Goal: Task Accomplishment & Management: Manage account settings

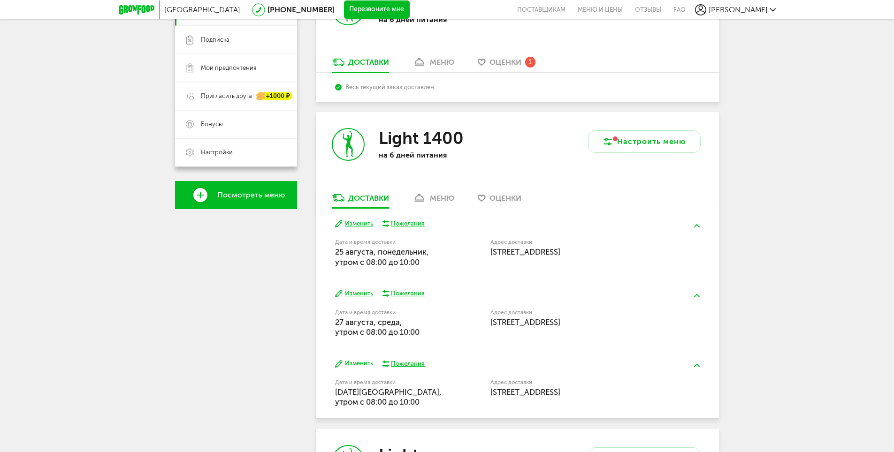
scroll to position [94, 0]
click at [440, 197] on div "меню" at bounding box center [442, 198] width 24 height 9
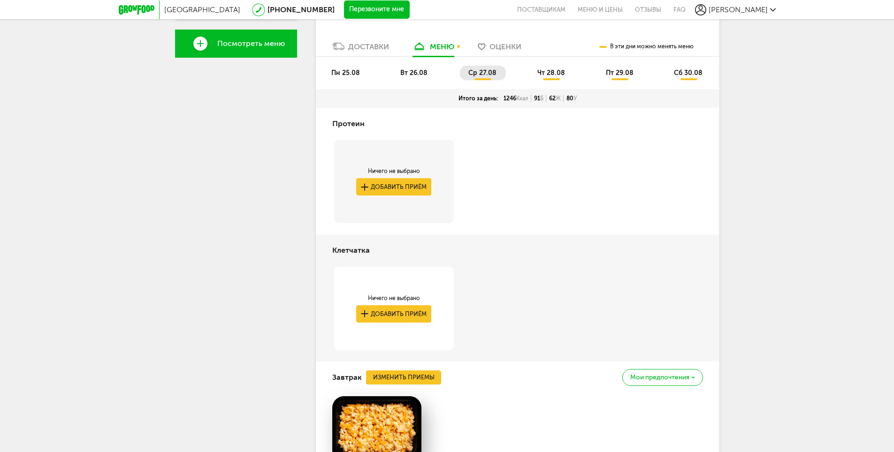
scroll to position [229, 0]
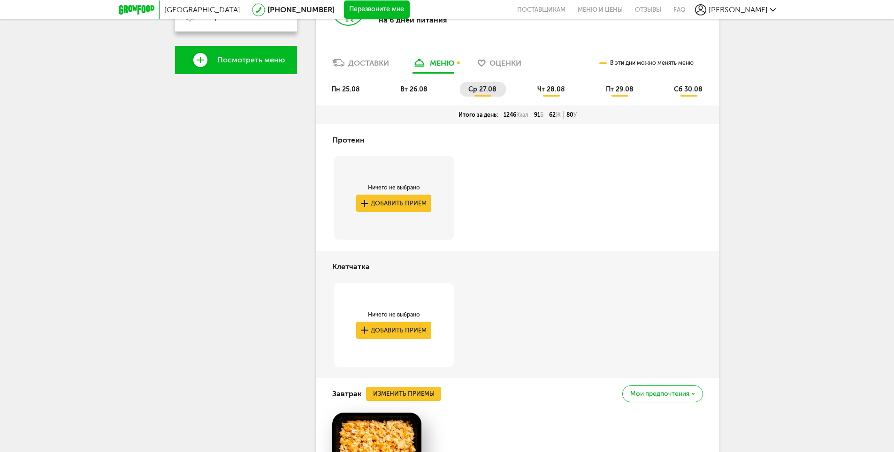
click at [349, 91] on span "пн 25.08" at bounding box center [345, 89] width 29 height 8
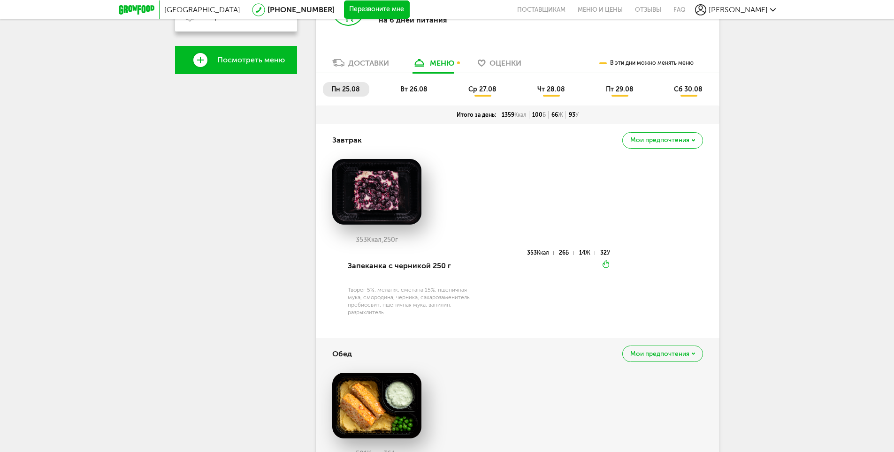
click at [414, 89] on span "вт 26.08" at bounding box center [413, 89] width 27 height 8
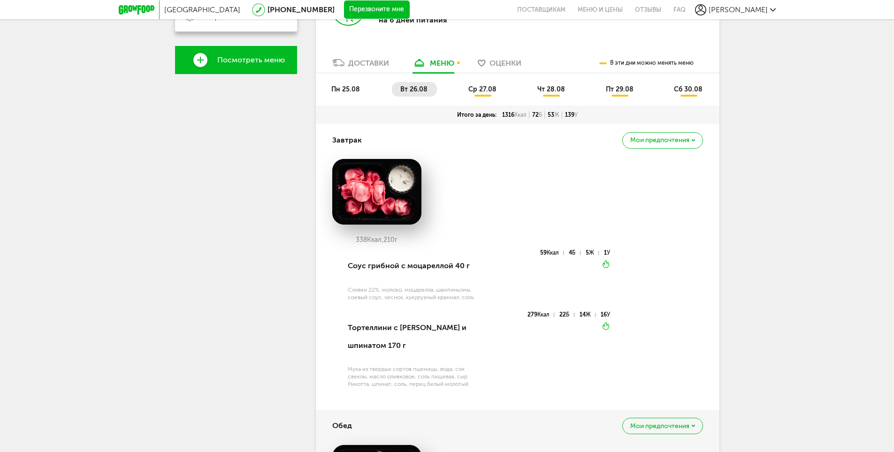
click at [490, 91] on span "ср 27.08" at bounding box center [482, 89] width 28 height 8
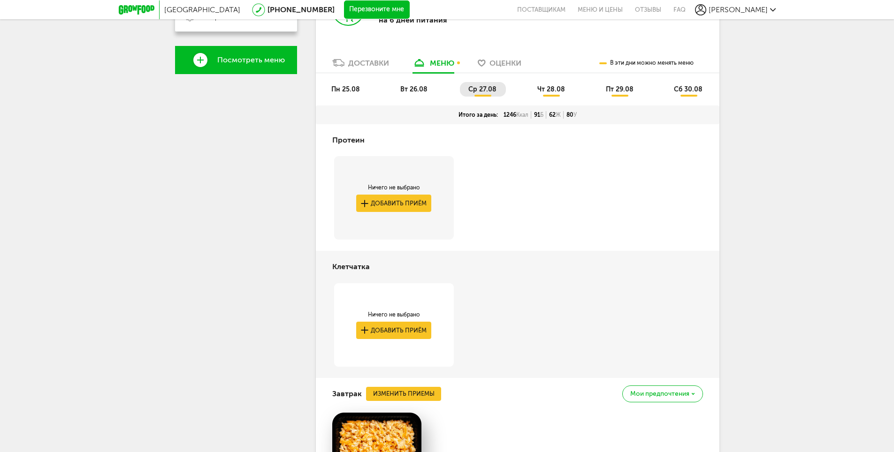
click at [554, 88] on span "чт 28.08" at bounding box center [551, 89] width 28 height 8
click at [609, 87] on span "пт 29.08" at bounding box center [620, 89] width 28 height 8
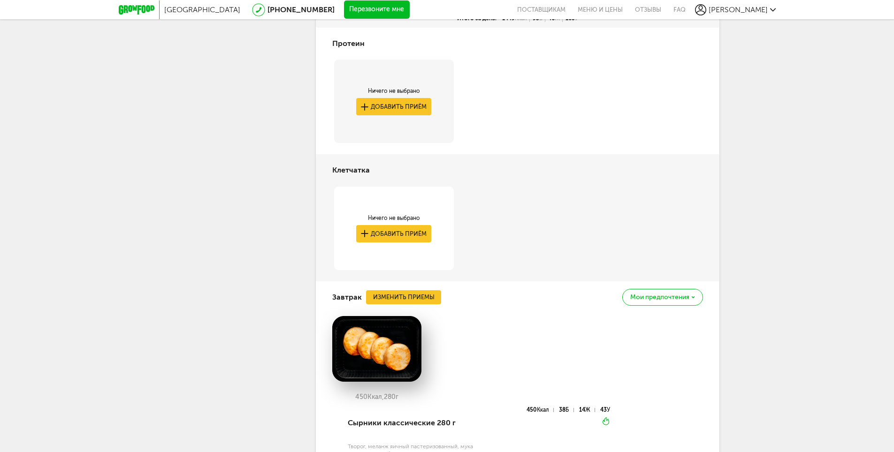
scroll to position [182, 0]
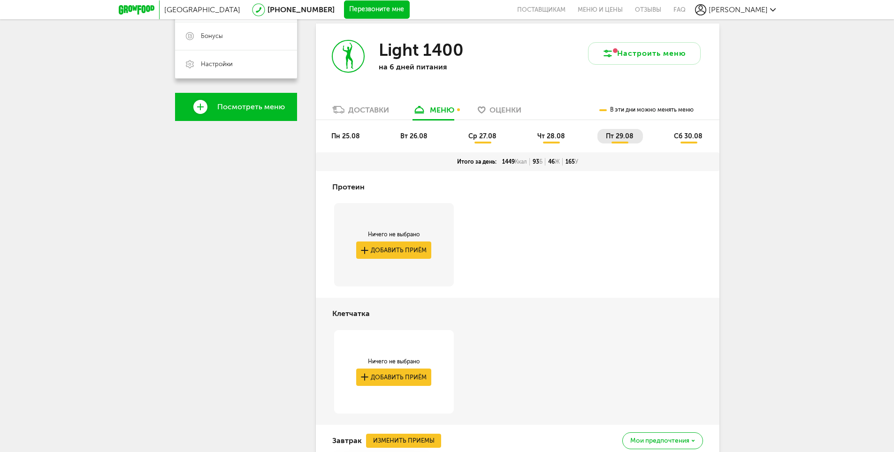
click at [350, 135] on span "пн 25.08" at bounding box center [345, 136] width 29 height 8
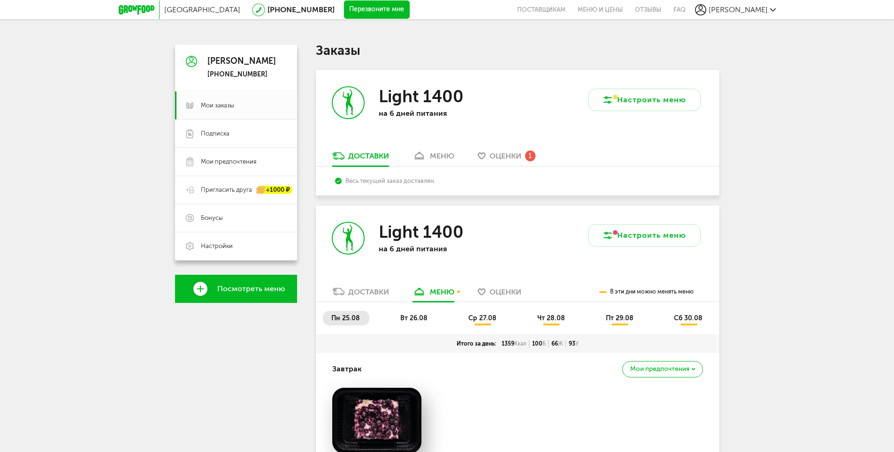
scroll to position [0, 0]
click at [446, 161] on link "меню" at bounding box center [433, 159] width 51 height 15
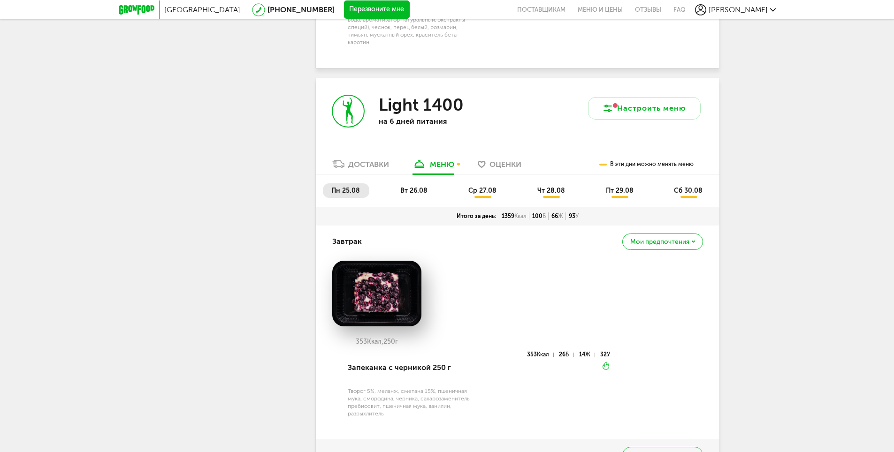
scroll to position [1032, 0]
click at [419, 186] on span "вт 26.08" at bounding box center [413, 190] width 27 height 8
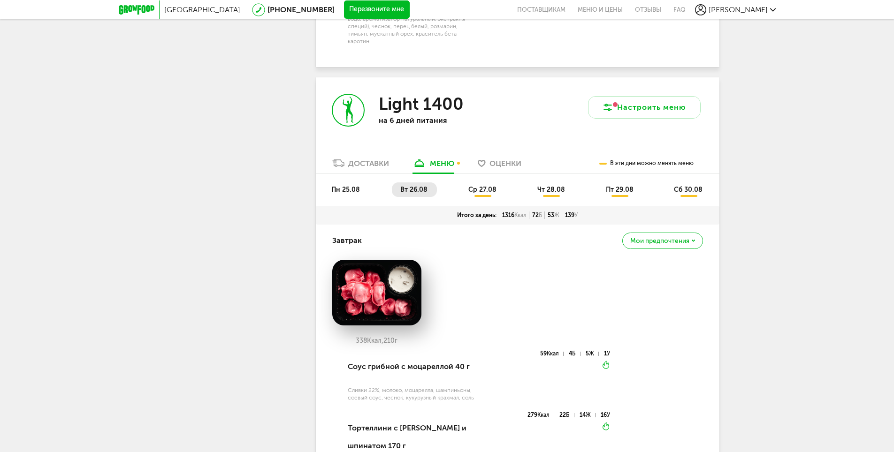
click at [483, 182] on li "ср 27.08" at bounding box center [483, 189] width 46 height 15
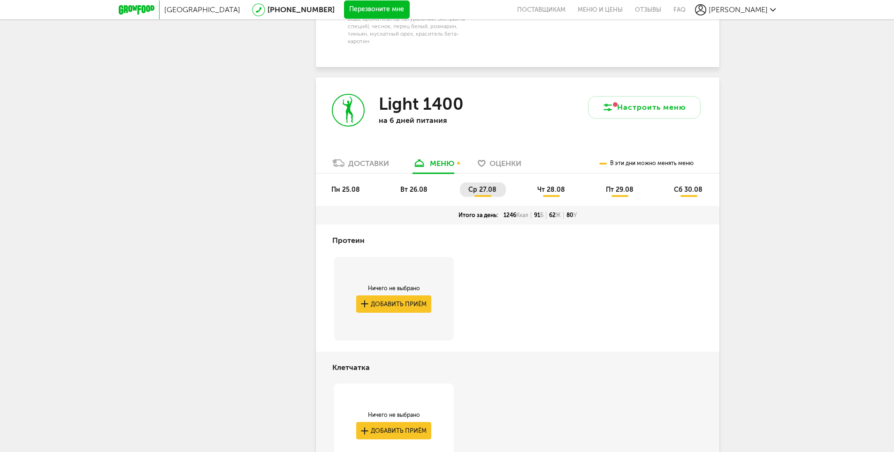
click at [546, 186] on span "чт 28.08" at bounding box center [551, 190] width 28 height 8
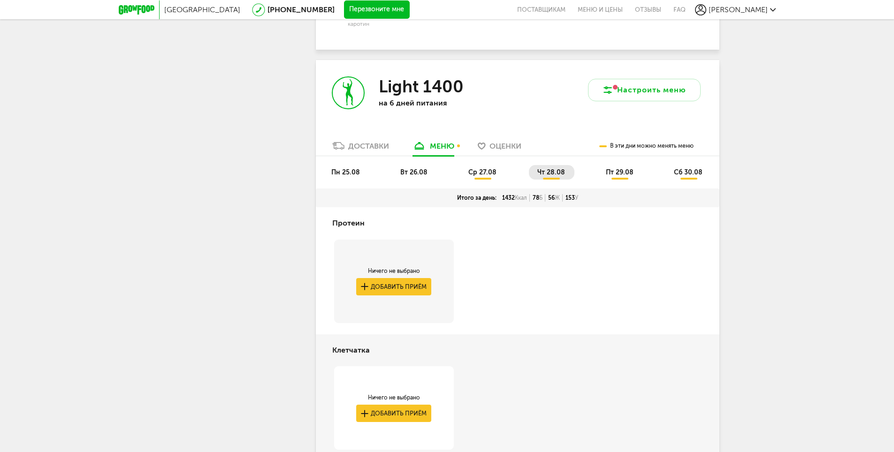
scroll to position [985, 0]
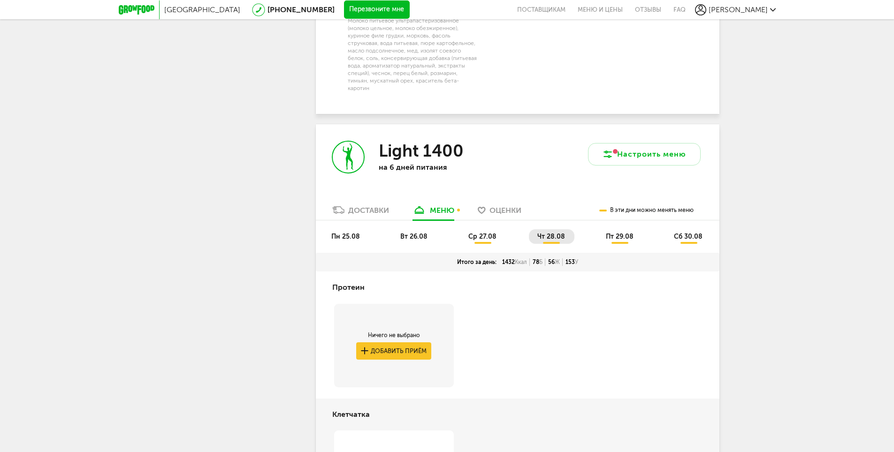
click at [622, 233] on span "пт 29.08" at bounding box center [620, 237] width 28 height 8
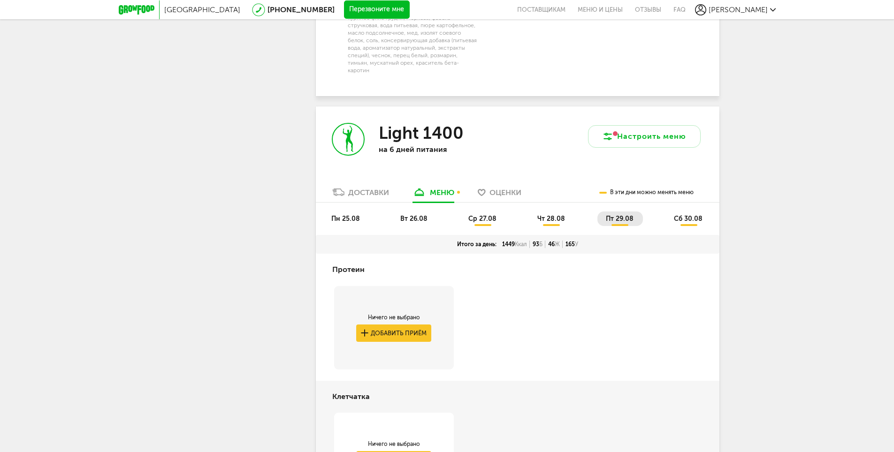
scroll to position [938, 0]
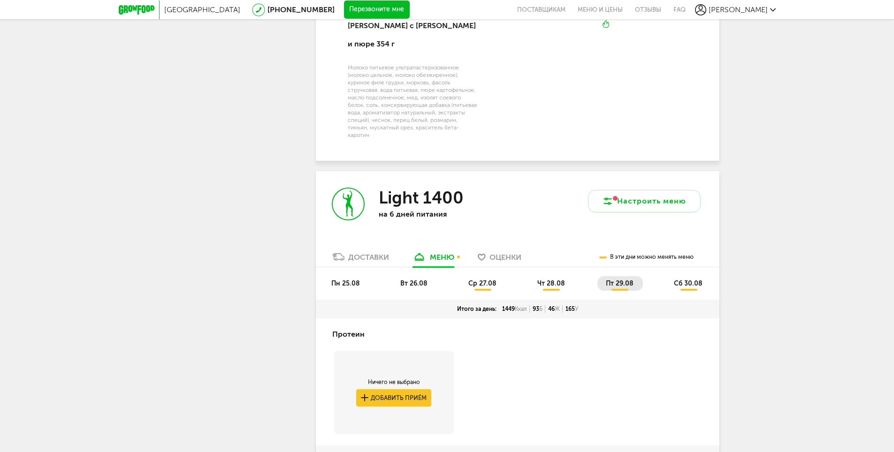
click at [698, 280] on span "сб 30.08" at bounding box center [688, 284] width 29 height 8
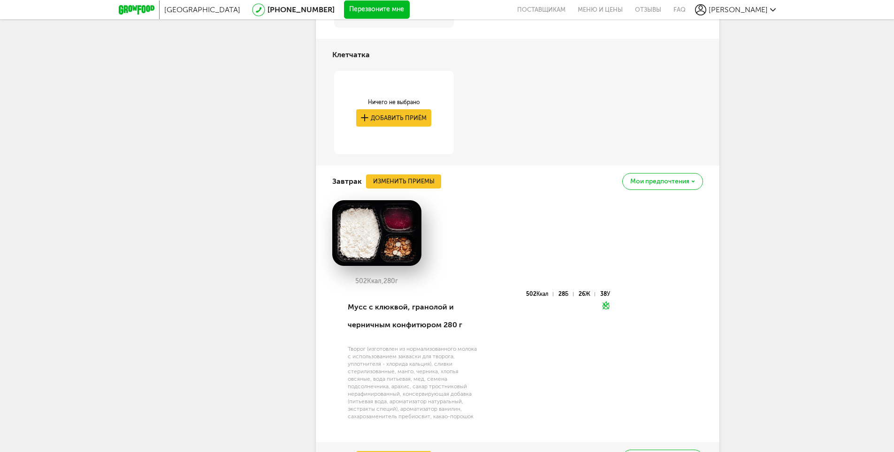
scroll to position [2575, 0]
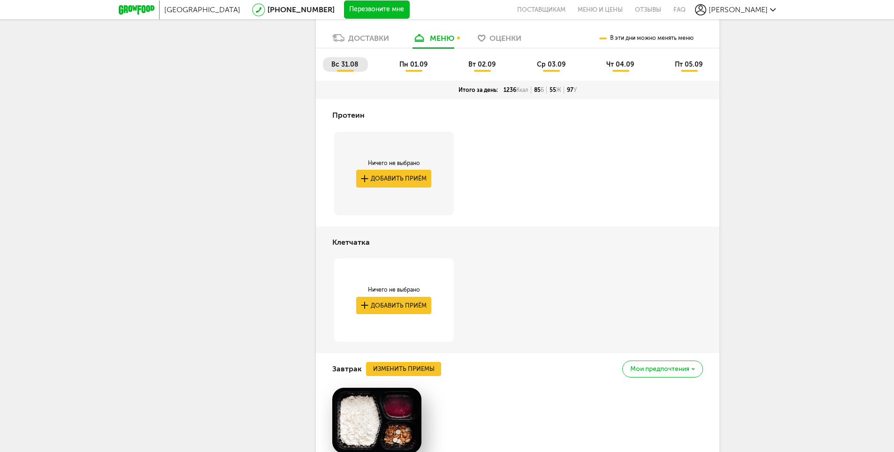
click at [414, 60] on li "пн 01.09" at bounding box center [414, 64] width 46 height 15
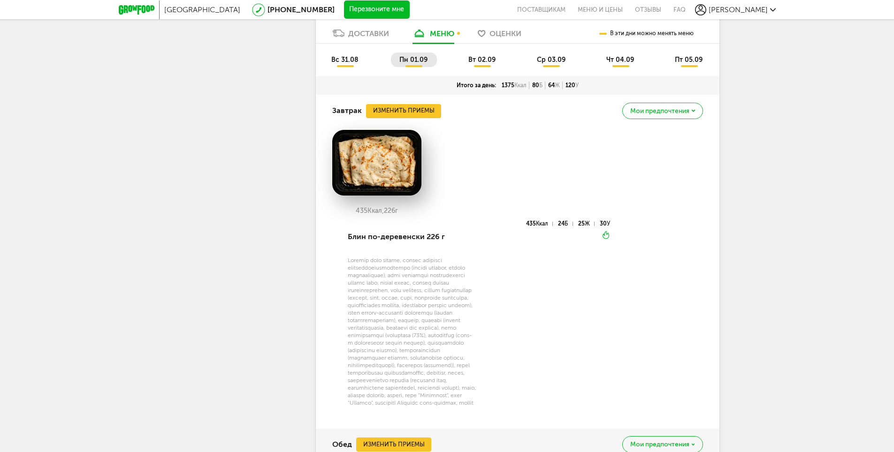
scroll to position [2200, 0]
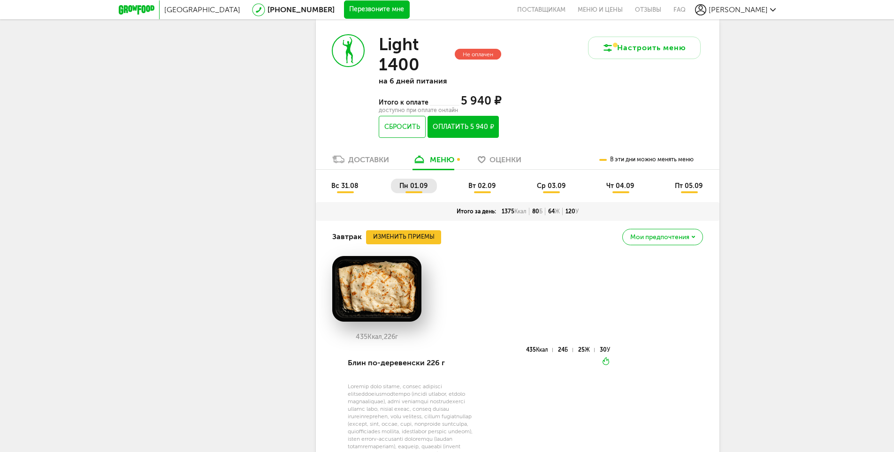
click at [474, 182] on span "вт 02.09" at bounding box center [481, 186] width 27 height 8
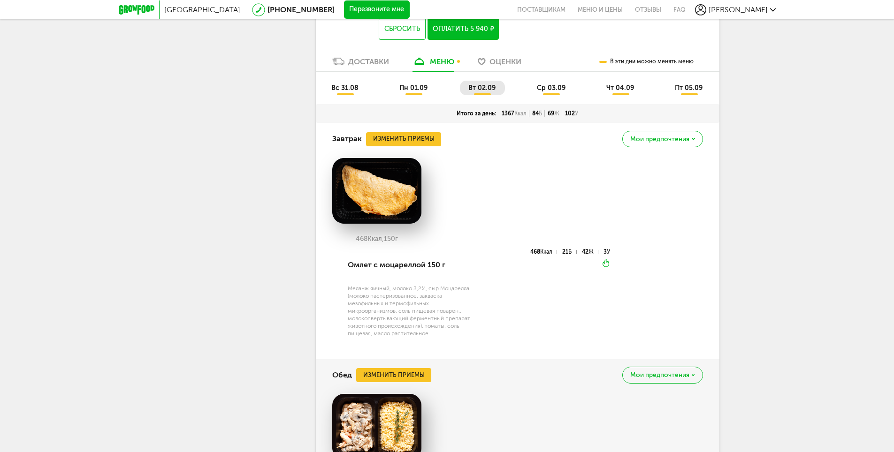
scroll to position [2247, 0]
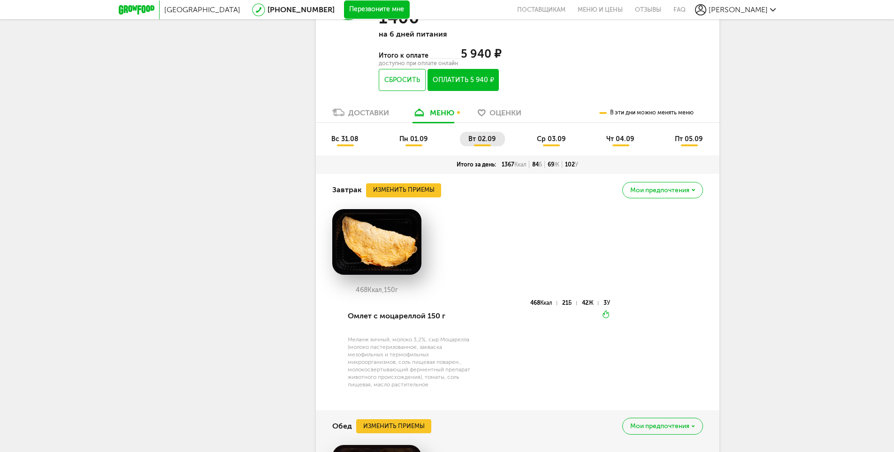
click at [542, 135] on span "ср 03.09" at bounding box center [551, 139] width 29 height 8
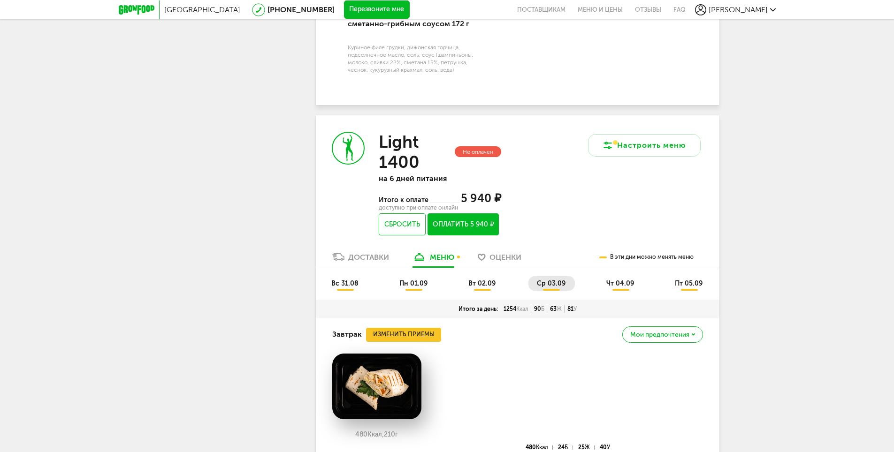
scroll to position [2160, 0]
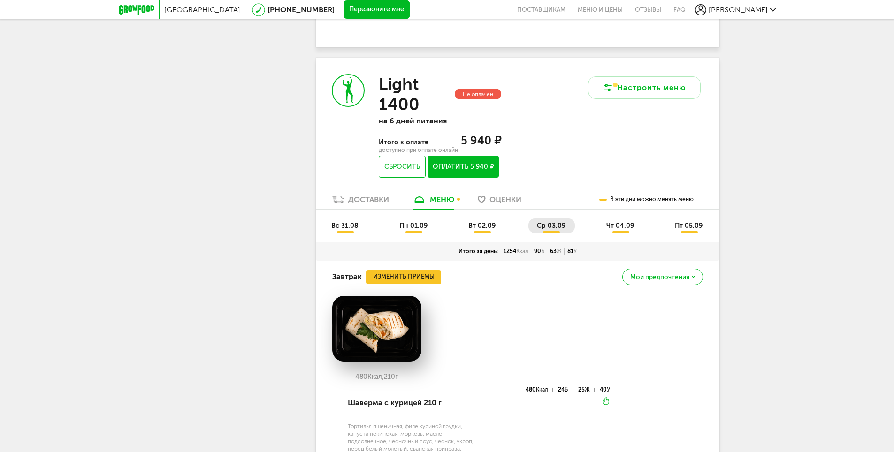
click at [615, 222] on span "чт 04.09" at bounding box center [620, 226] width 28 height 8
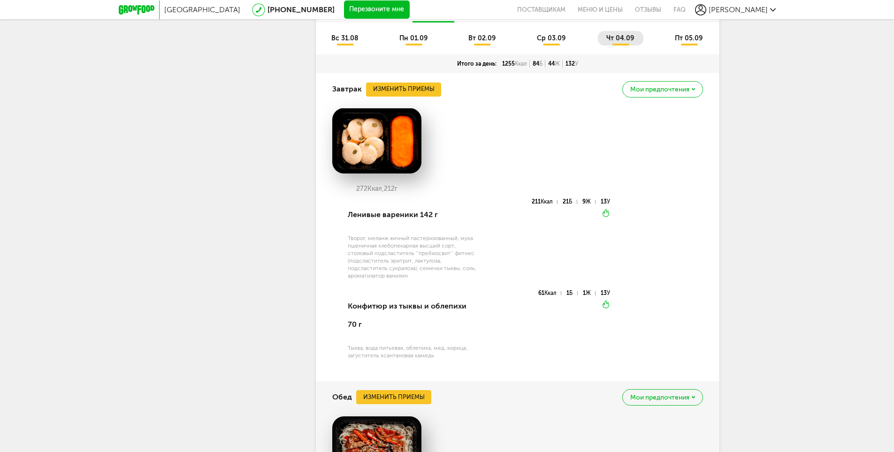
scroll to position [2113, 0]
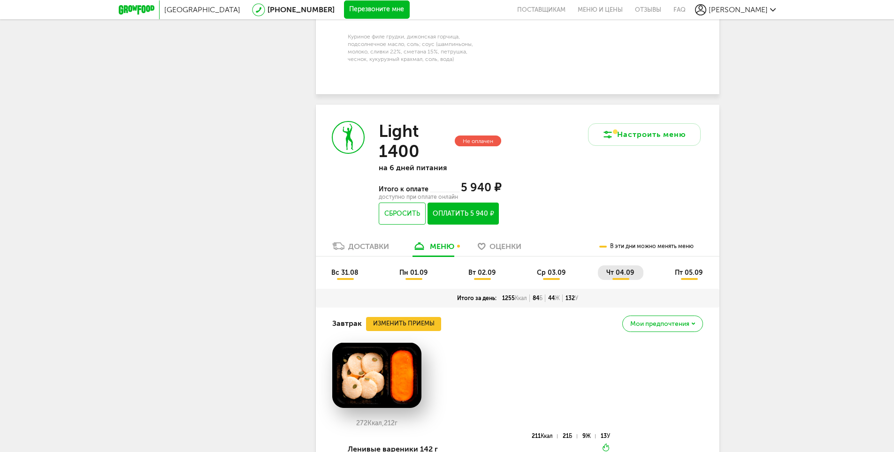
click at [690, 268] on li "пт 05.09" at bounding box center [689, 273] width 46 height 15
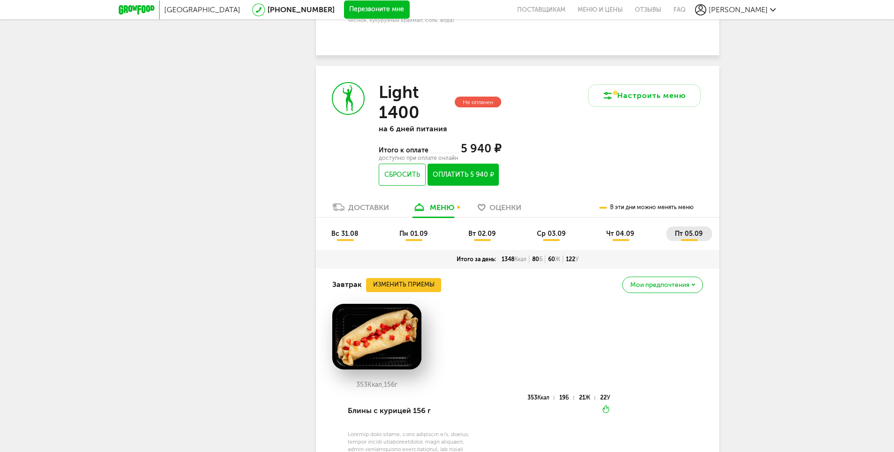
scroll to position [2066, 0]
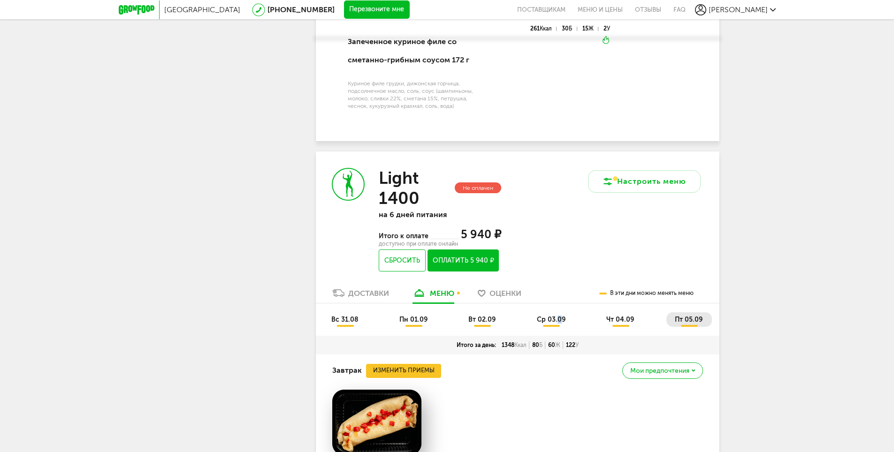
click at [558, 316] on span "ср 03.09" at bounding box center [551, 320] width 29 height 8
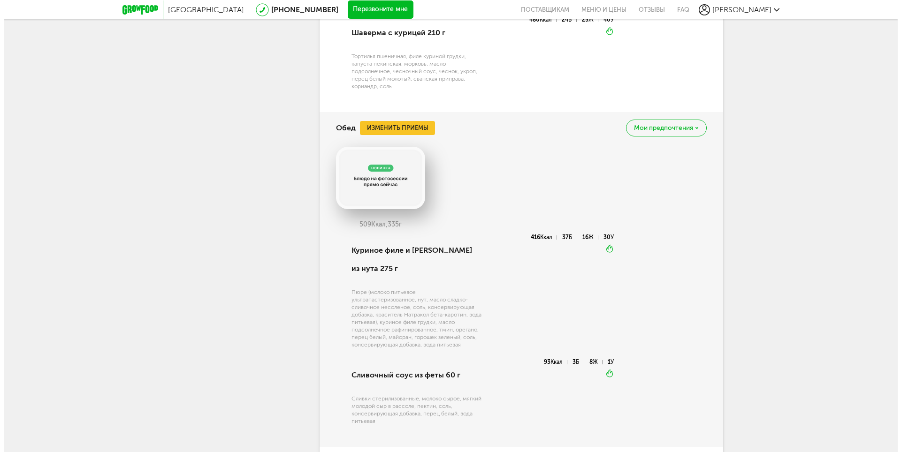
scroll to position [2489, 0]
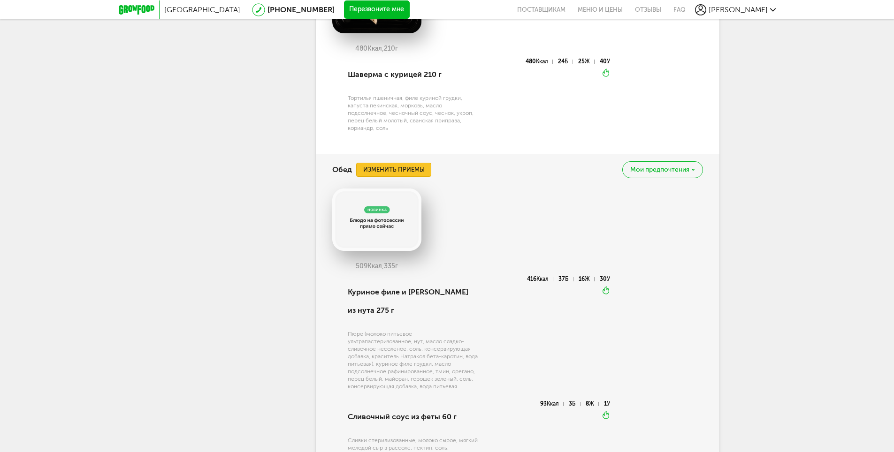
click at [401, 163] on button "Изменить приемы" at bounding box center [393, 170] width 75 height 14
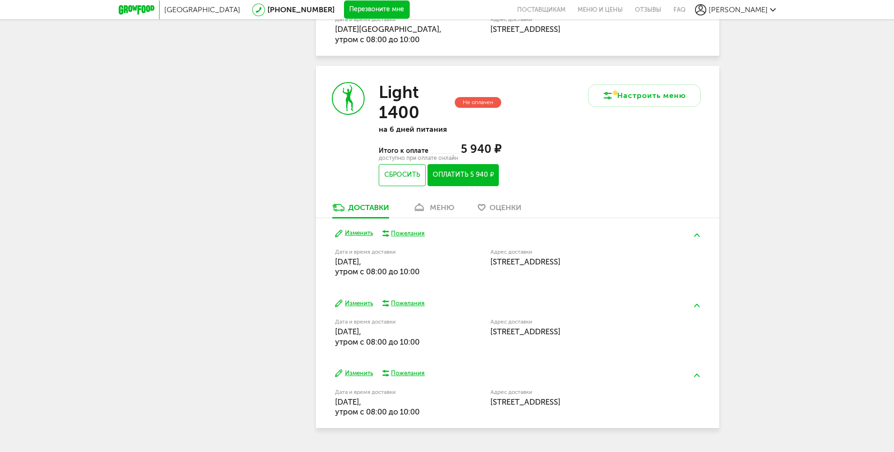
scroll to position [1366, 0]
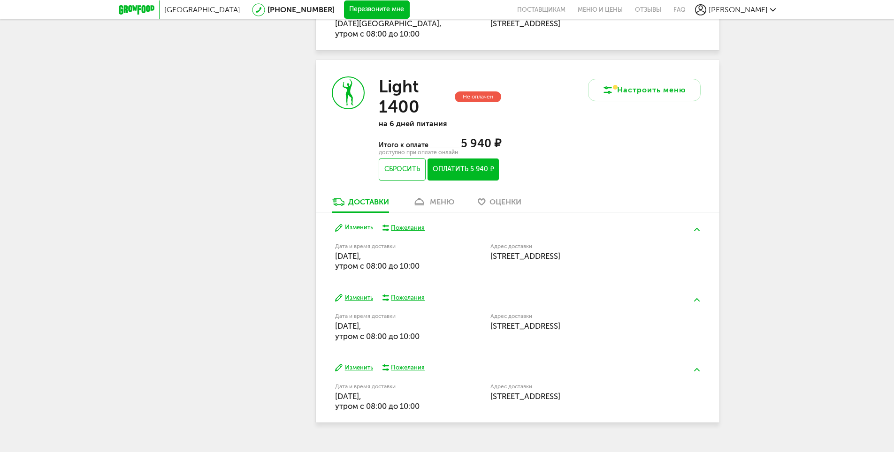
click at [440, 197] on div "меню" at bounding box center [442, 201] width 24 height 9
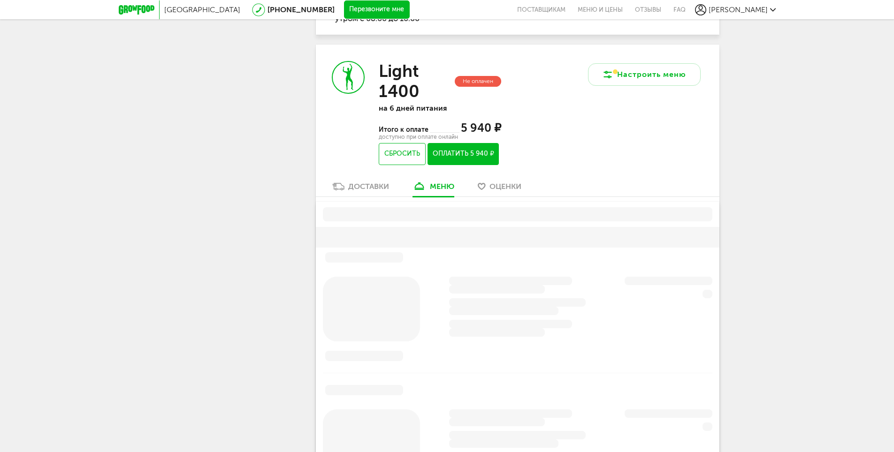
scroll to position [1385, 0]
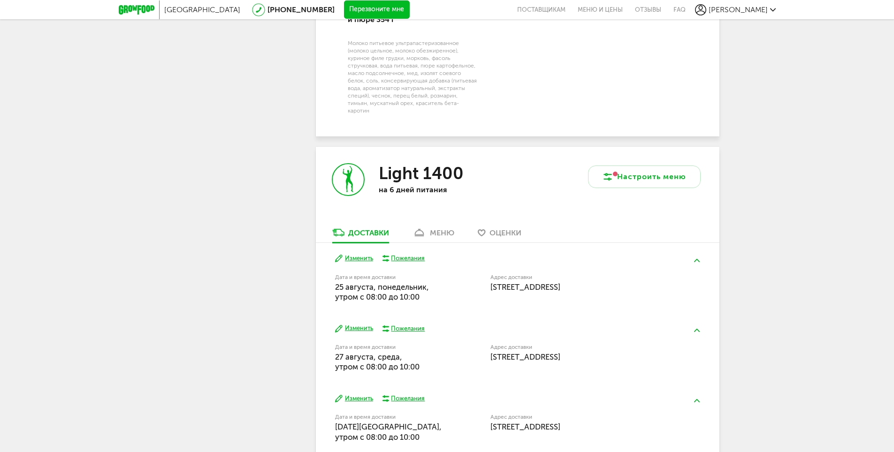
click at [446, 228] on div "меню" at bounding box center [442, 232] width 24 height 9
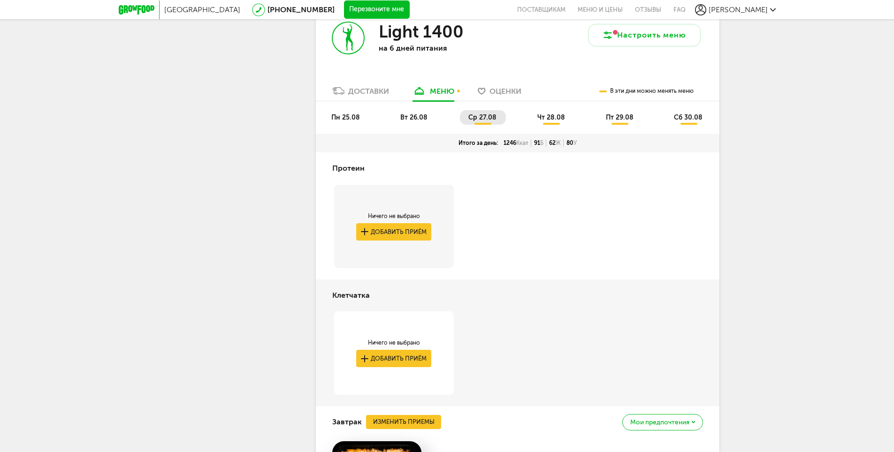
scroll to position [1021, 0]
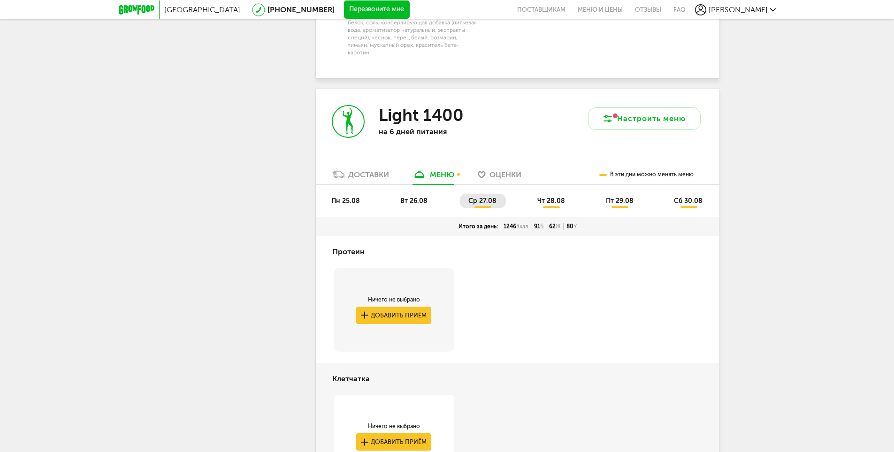
click at [559, 197] on span "чт 28.08" at bounding box center [551, 201] width 28 height 8
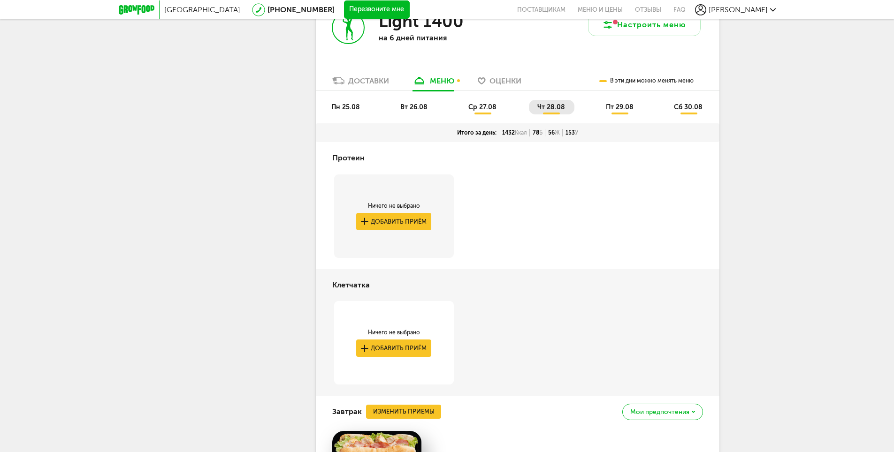
click at [622, 103] on span "пт 29.08" at bounding box center [620, 107] width 28 height 8
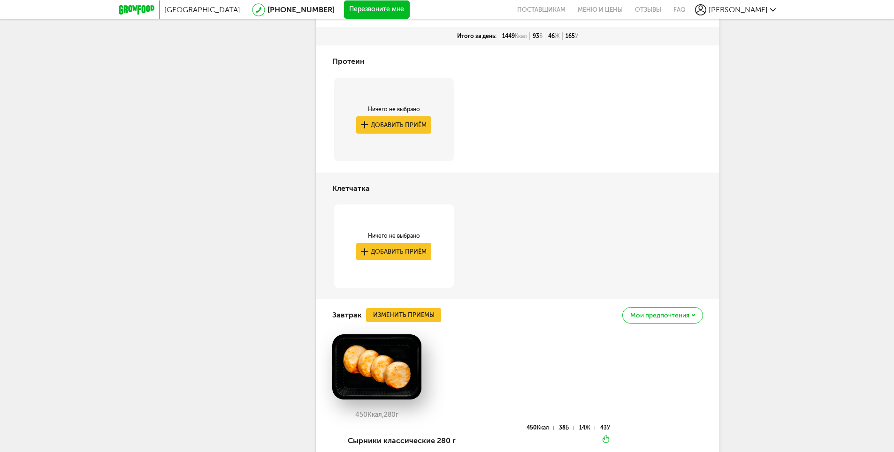
scroll to position [1068, 0]
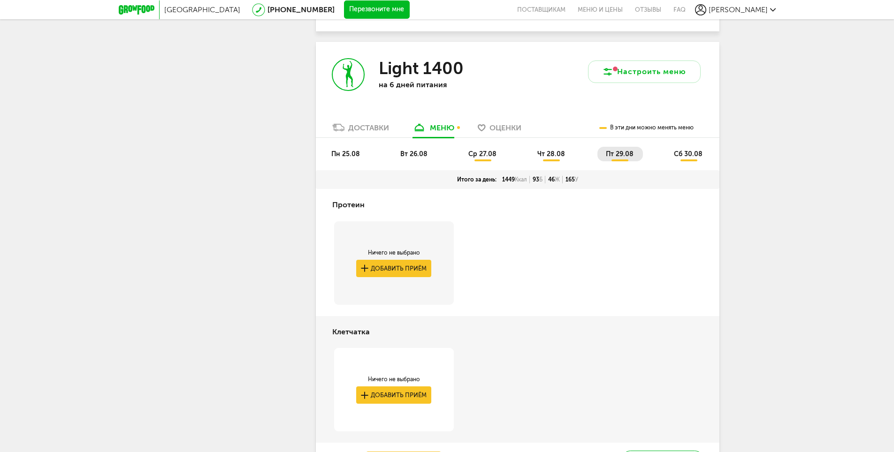
click at [422, 150] on span "вт 26.08" at bounding box center [413, 154] width 27 height 8
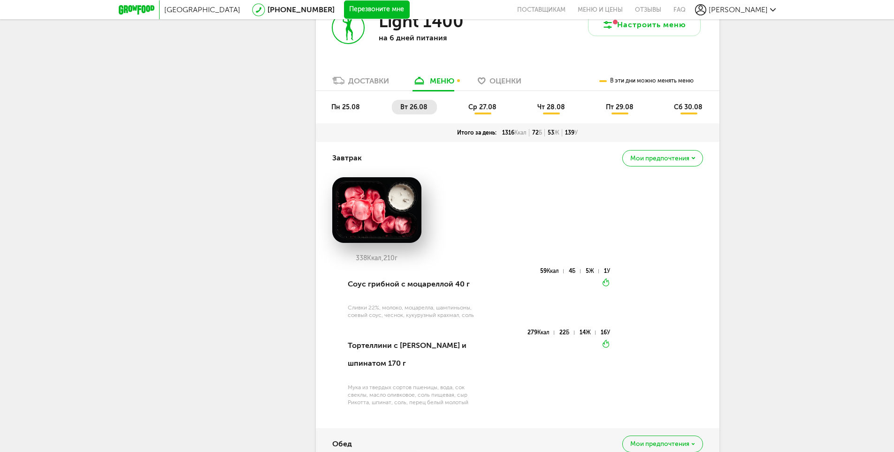
click at [490, 103] on span "ср 27.08" at bounding box center [482, 107] width 28 height 8
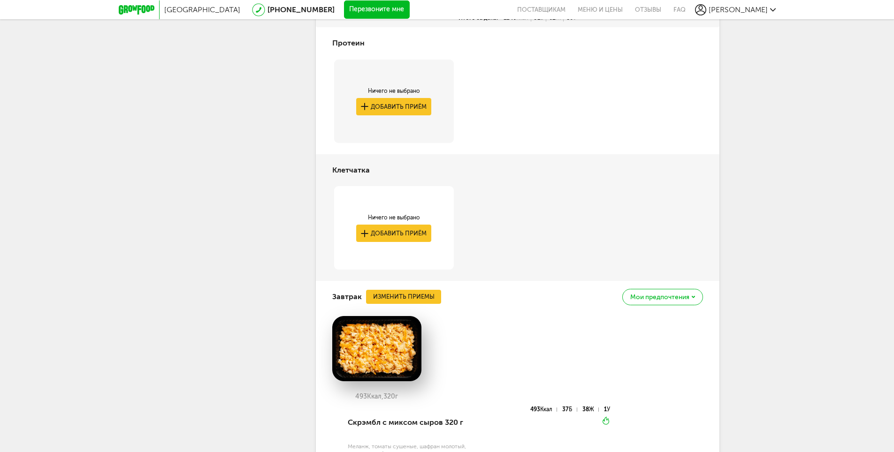
scroll to position [1161, 0]
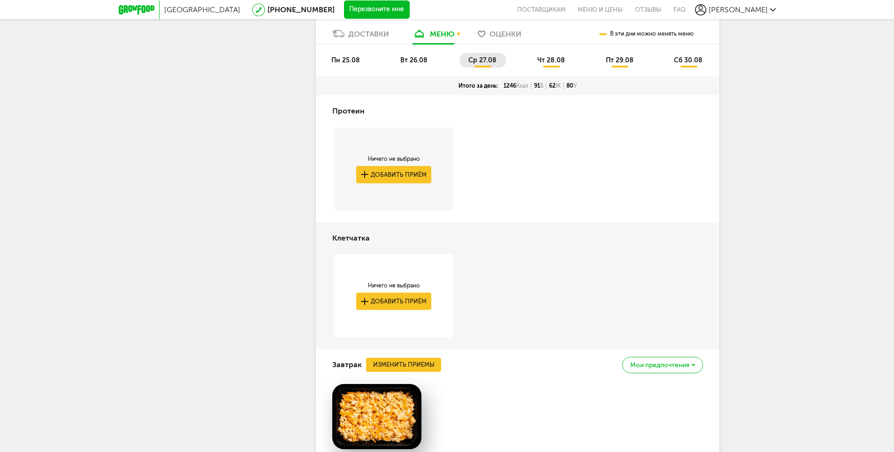
click at [544, 56] on span "чт 28.08" at bounding box center [551, 60] width 28 height 8
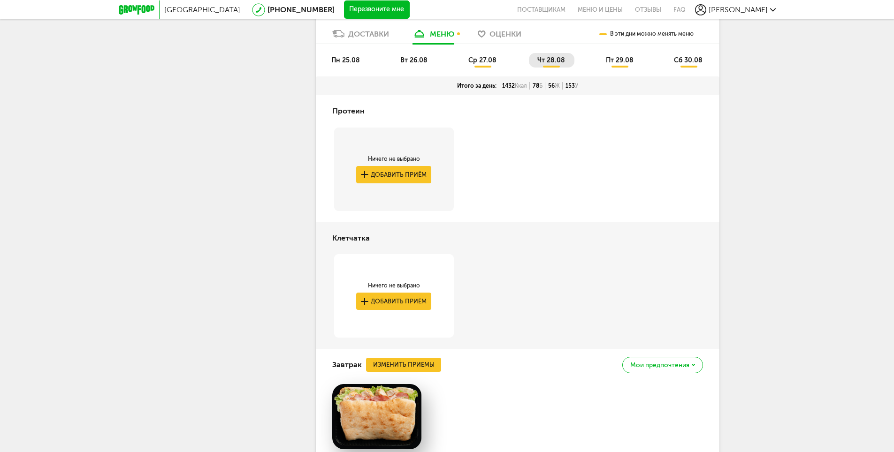
click at [609, 53] on li "пт 29.08" at bounding box center [620, 60] width 46 height 15
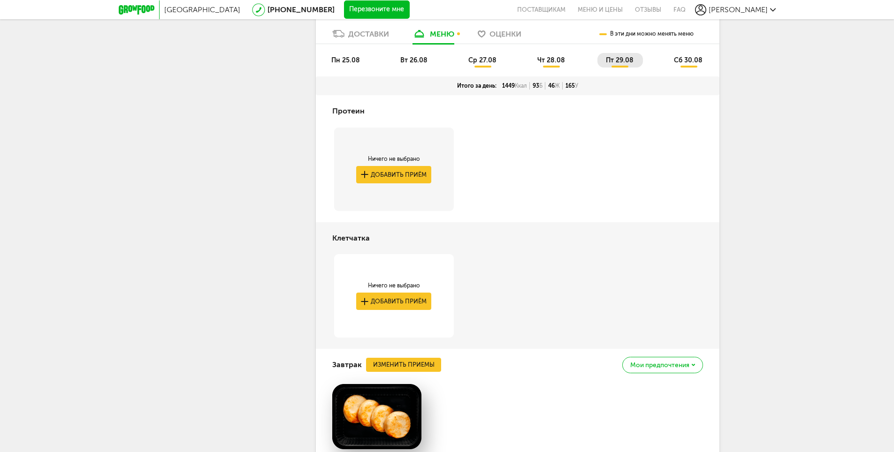
click at [685, 56] on span "сб 30.08" at bounding box center [688, 60] width 29 height 8
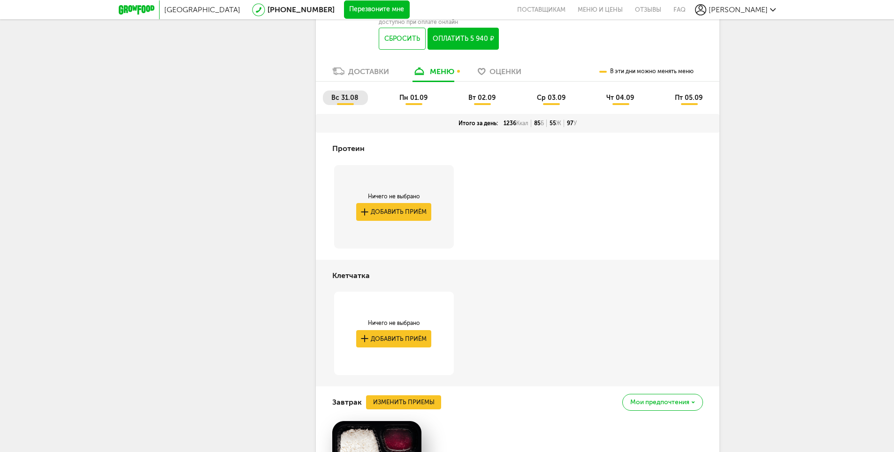
scroll to position [2475, 0]
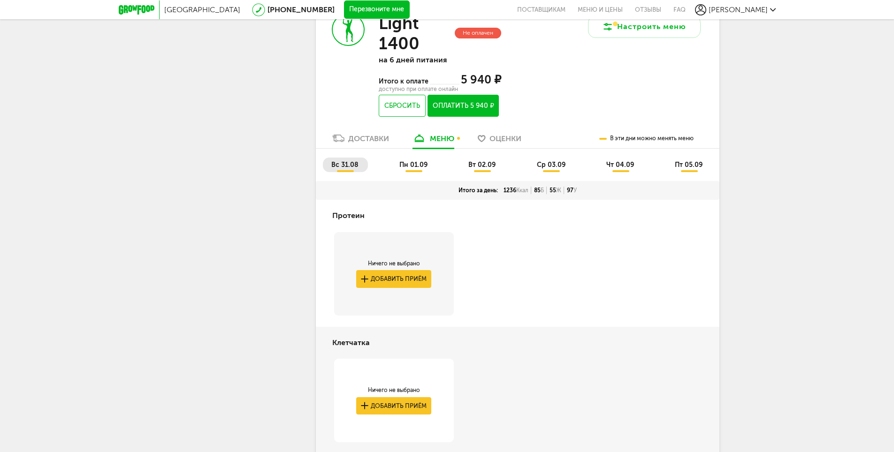
click at [412, 161] on span "пн 01.09" at bounding box center [413, 165] width 28 height 8
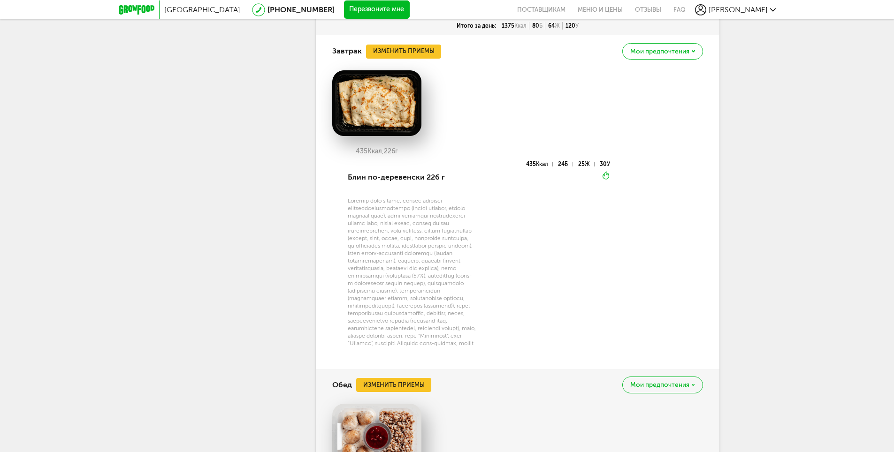
scroll to position [2240, 0]
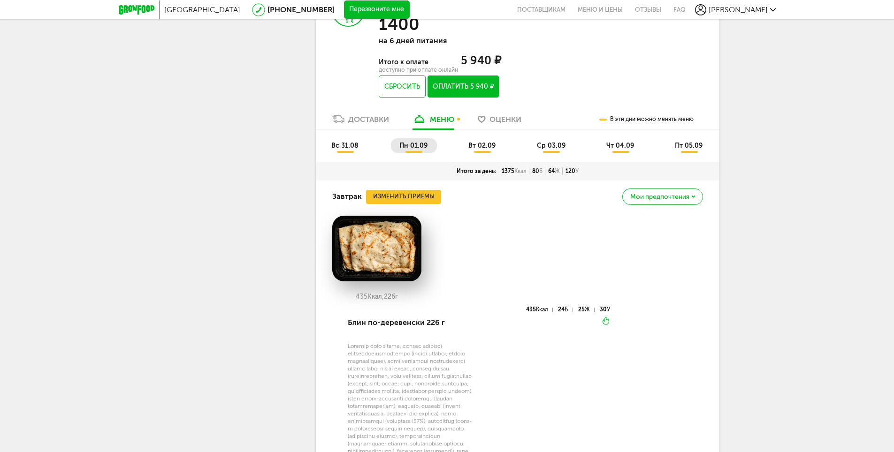
click at [482, 142] on span "вт 02.09" at bounding box center [481, 146] width 27 height 8
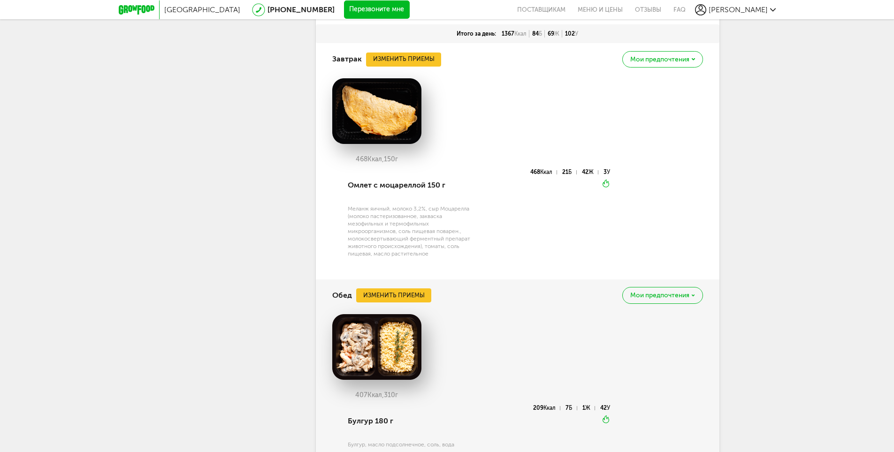
scroll to position [2287, 0]
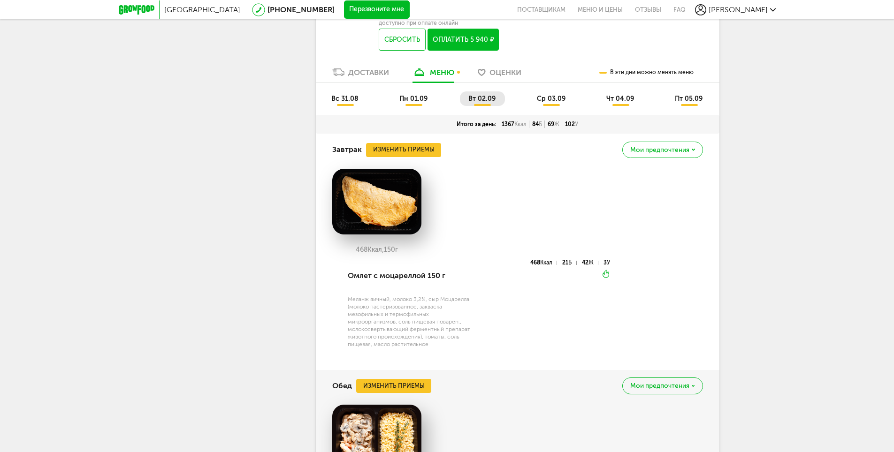
click at [544, 95] on span "ср 03.09" at bounding box center [551, 99] width 29 height 8
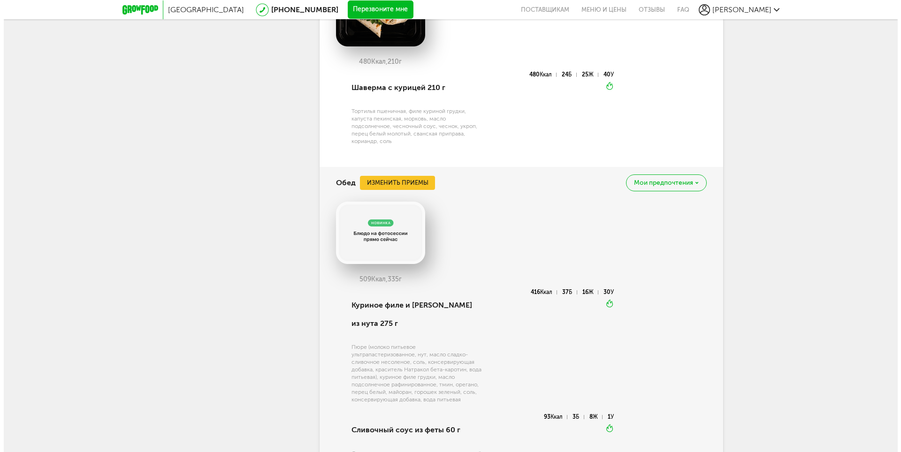
scroll to position [2522, 0]
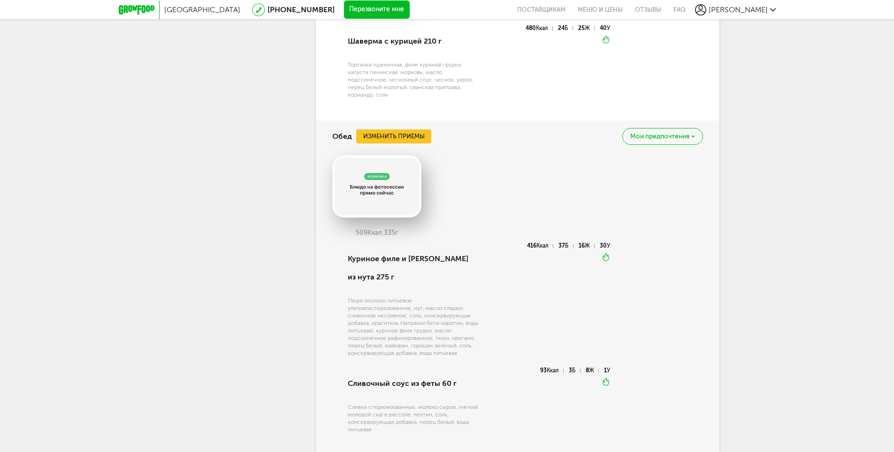
click at [415, 121] on div "Обед Изменить приемы [PERSON_NAME] предпочтения" at bounding box center [517, 137] width 371 height 32
click at [418, 129] on button "Изменить приемы" at bounding box center [393, 136] width 75 height 14
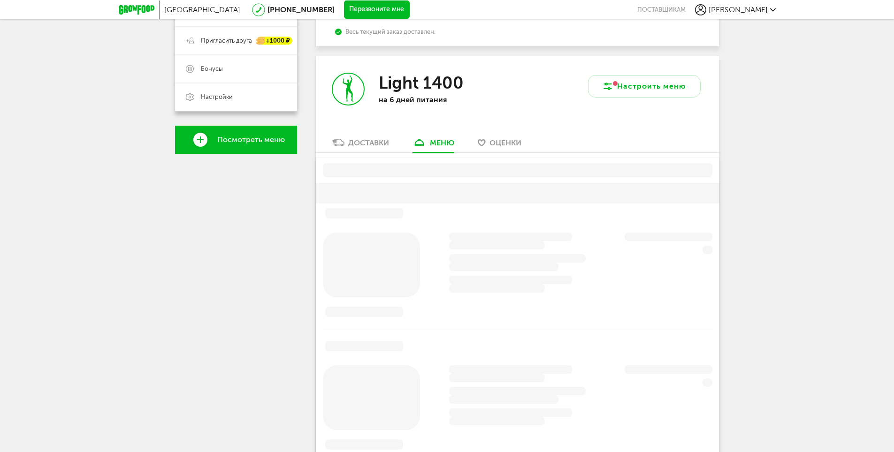
scroll to position [182, 0]
